Goal: Task Accomplishment & Management: Manage account settings

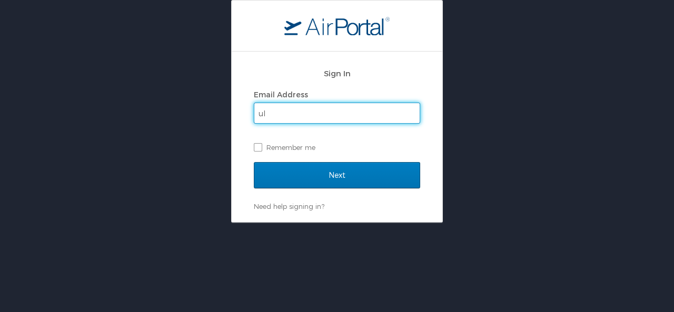
type input "u"
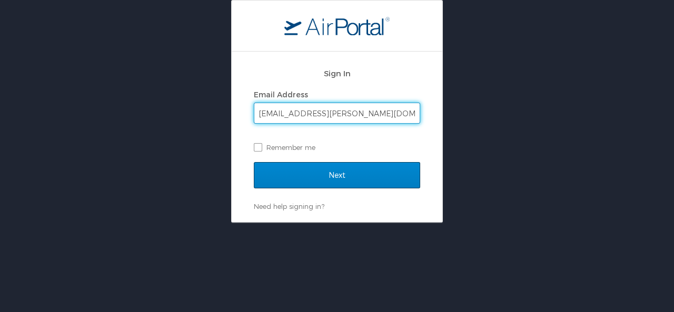
type input "[EMAIL_ADDRESS][PERSON_NAME][DOMAIN_NAME]"
click at [331, 178] on input "Next" at bounding box center [337, 175] width 166 height 26
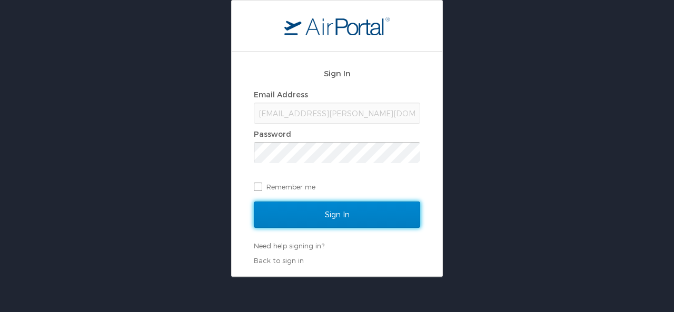
click at [335, 215] on input "Sign In" at bounding box center [337, 215] width 166 height 26
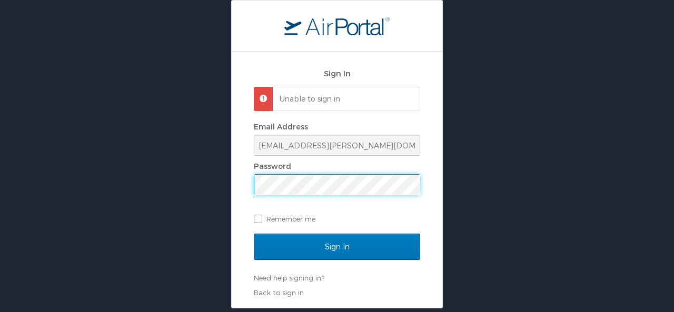
click at [254, 234] on input "Sign In" at bounding box center [337, 247] width 166 height 26
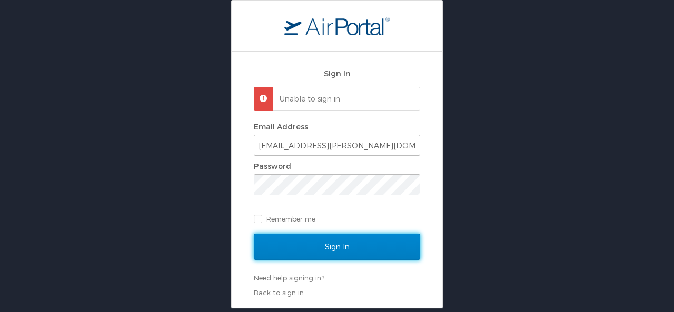
click at [334, 250] on input "Sign In" at bounding box center [337, 247] width 166 height 26
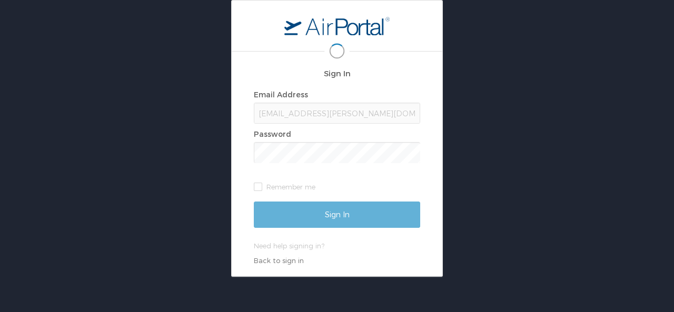
click at [334, 250] on div "Need help signing in? Forgot password? Help" at bounding box center [337, 245] width 166 height 9
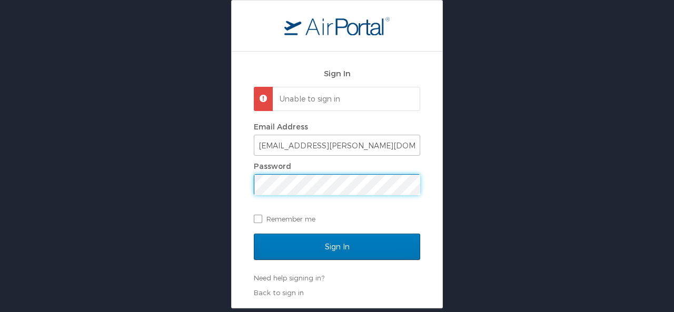
click at [254, 234] on input "Sign In" at bounding box center [337, 247] width 166 height 26
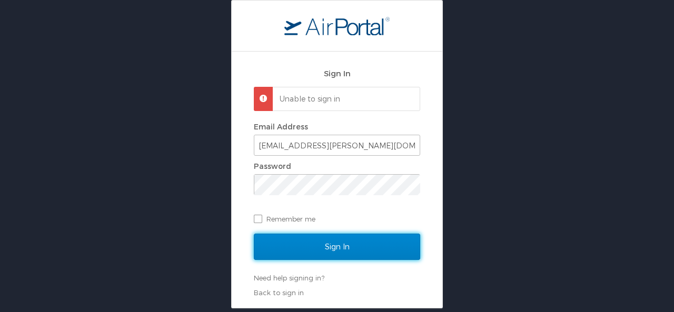
click at [335, 246] on input "Sign In" at bounding box center [337, 247] width 166 height 26
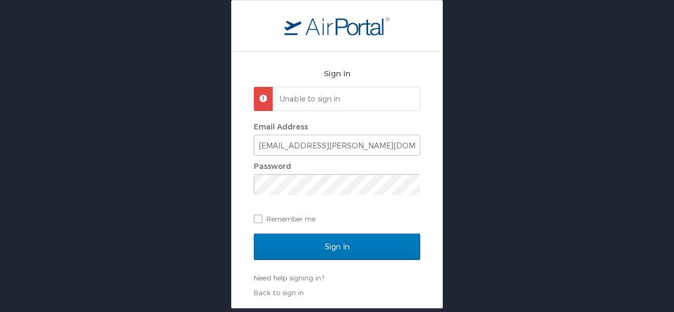
click at [368, 288] on div "Back to sign in" at bounding box center [337, 292] width 166 height 9
click at [309, 278] on link "Need help signing in?" at bounding box center [289, 278] width 71 height 8
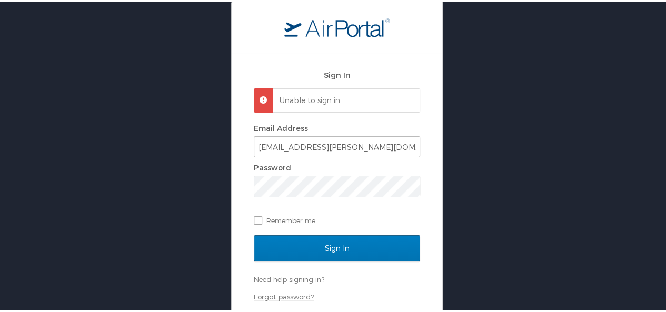
click at [293, 295] on link "Forgot password?" at bounding box center [284, 295] width 60 height 8
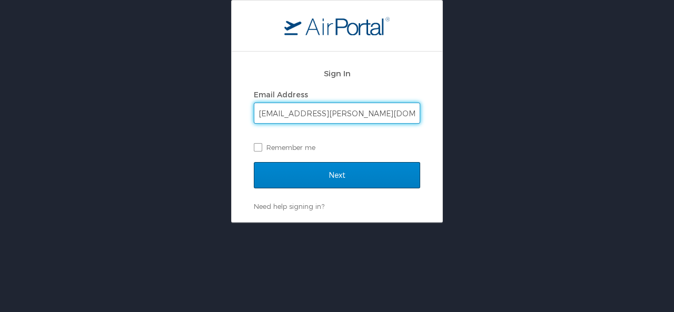
type input "[EMAIL_ADDRESS][PERSON_NAME][DOMAIN_NAME]"
click at [331, 173] on input "Next" at bounding box center [337, 175] width 166 height 26
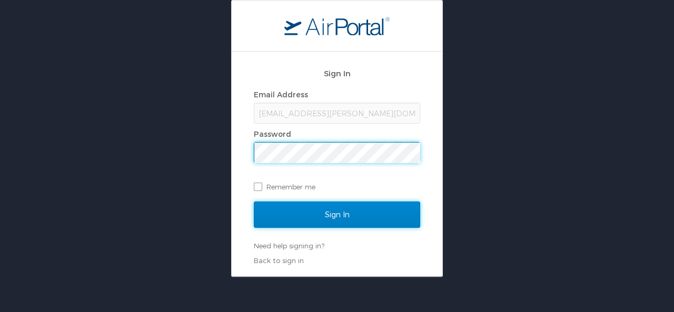
click at [334, 216] on input "Sign In" at bounding box center [337, 215] width 166 height 26
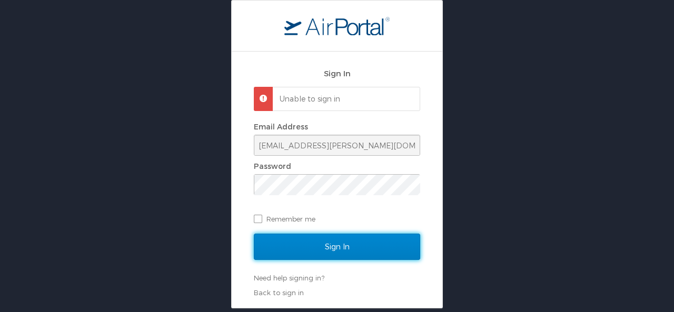
click at [338, 245] on input "Sign In" at bounding box center [337, 247] width 166 height 26
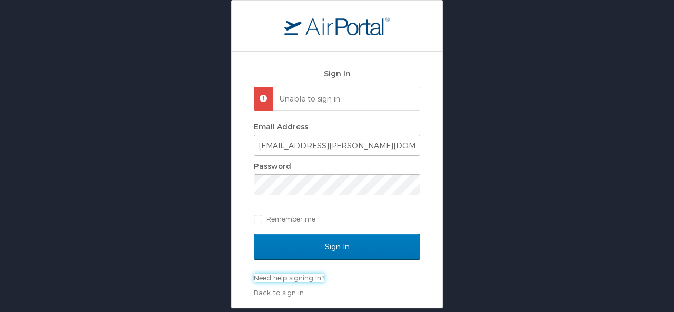
click at [305, 277] on link "Need help signing in?" at bounding box center [289, 278] width 71 height 8
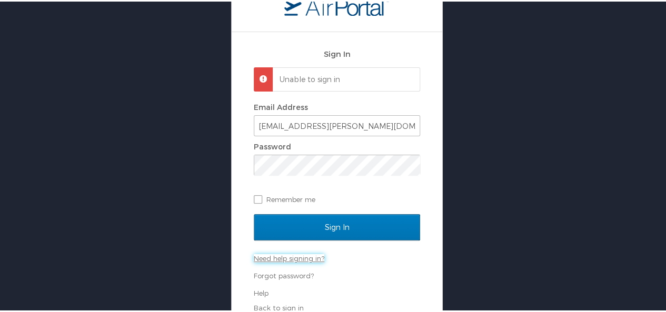
scroll to position [30, 0]
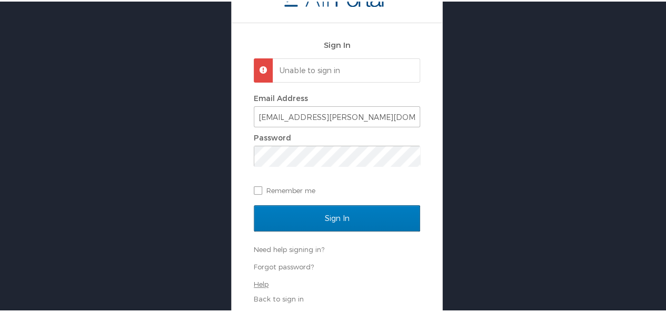
click at [260, 281] on link "Help" at bounding box center [261, 283] width 15 height 8
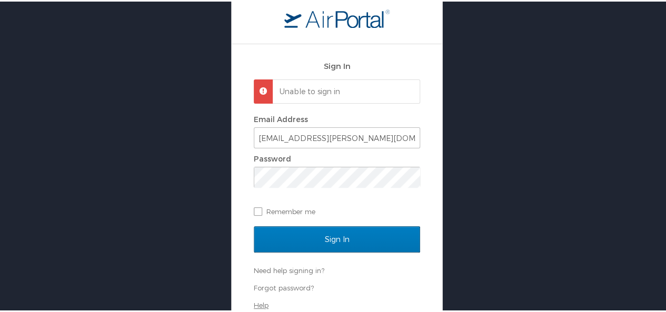
scroll to position [0, 0]
